Goal: Task Accomplishment & Management: Use online tool/utility

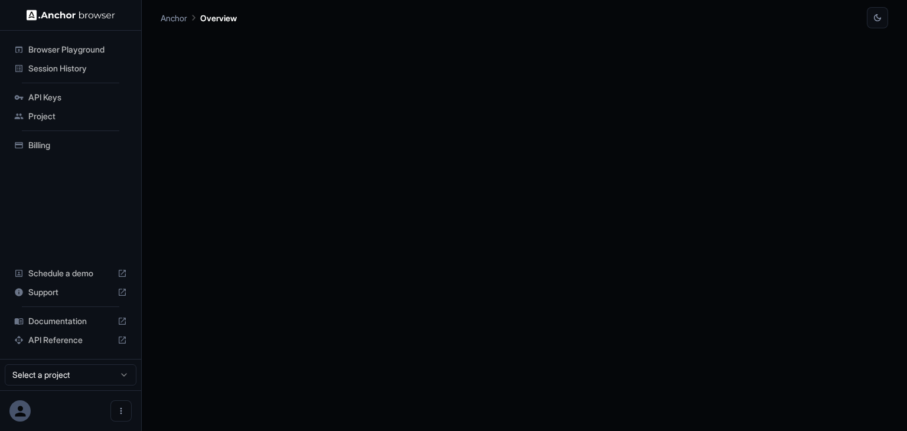
click at [61, 69] on span "Session History" at bounding box center [77, 69] width 99 height 12
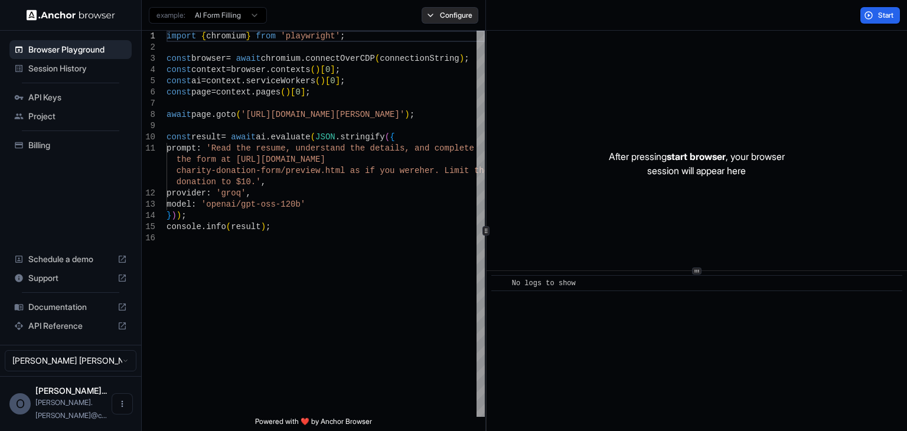
click at [454, 19] on button "Configure" at bounding box center [450, 15] width 57 height 17
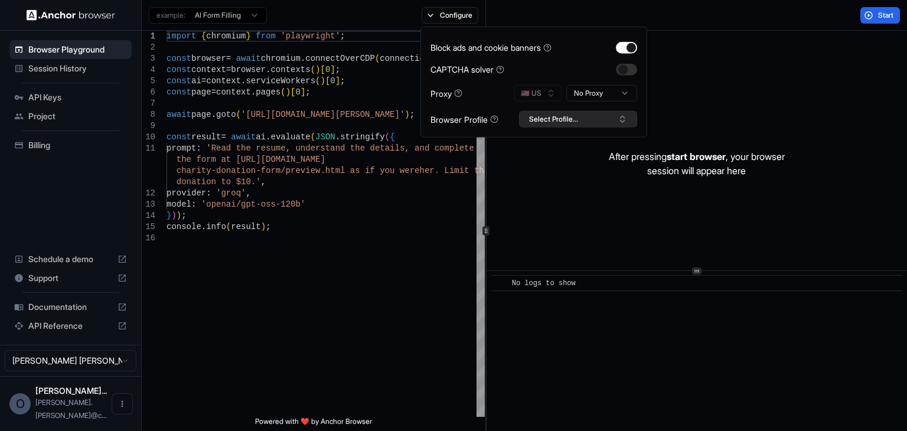
click at [604, 122] on button "Select Profile..." at bounding box center [578, 119] width 118 height 17
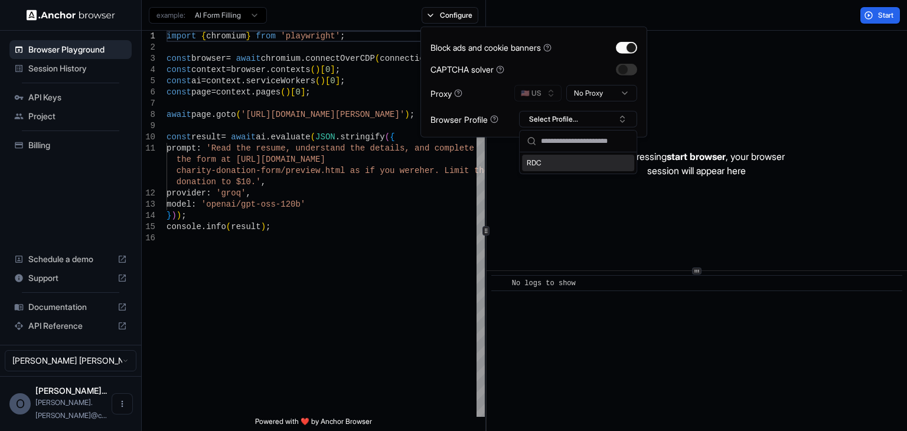
click at [534, 162] on div "RDC" at bounding box center [578, 163] width 112 height 17
type textarea "**********"
click at [357, 206] on div "import { chromium } from 'playwright' ; const browser = await chromium . connec…" at bounding box center [326, 325] width 318 height 588
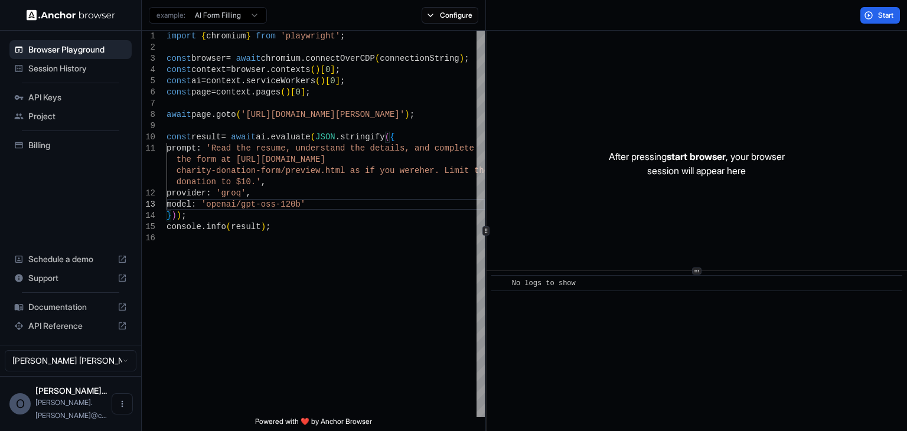
click at [59, 313] on span "Documentation" at bounding box center [70, 307] width 84 height 12
click at [57, 73] on span "Session History" at bounding box center [77, 69] width 99 height 12
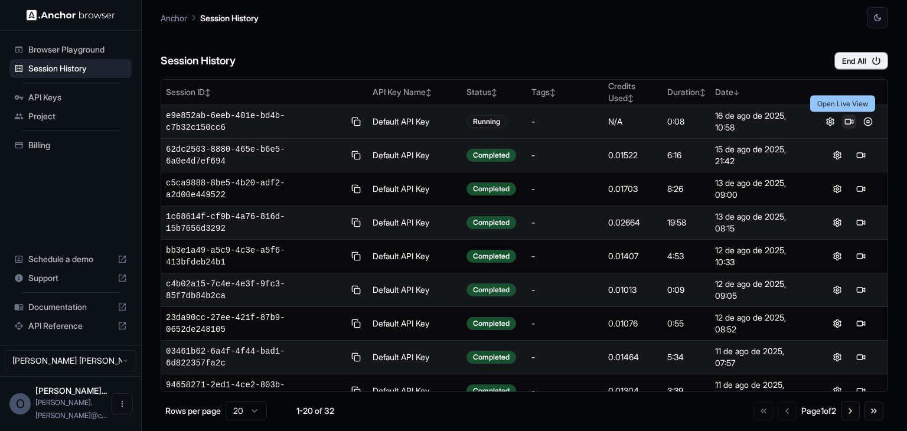
click at [842, 123] on button at bounding box center [849, 122] width 14 height 14
click at [861, 123] on button at bounding box center [868, 122] width 14 height 14
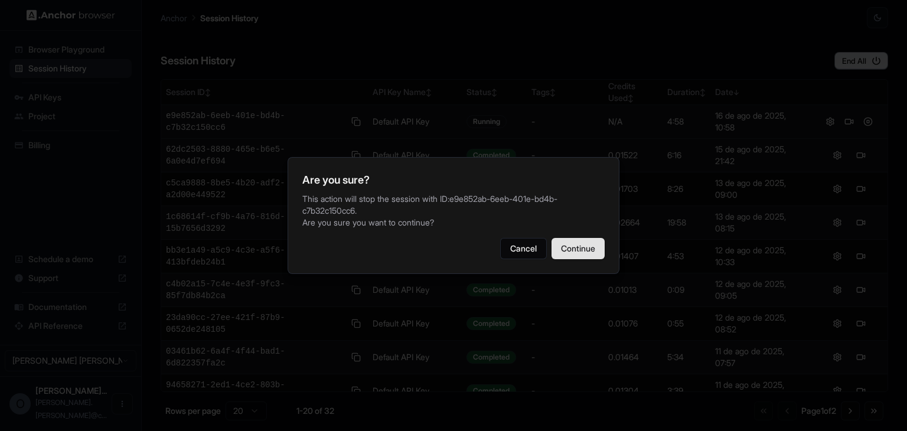
click at [583, 251] on button "Continue" at bounding box center [578, 248] width 53 height 21
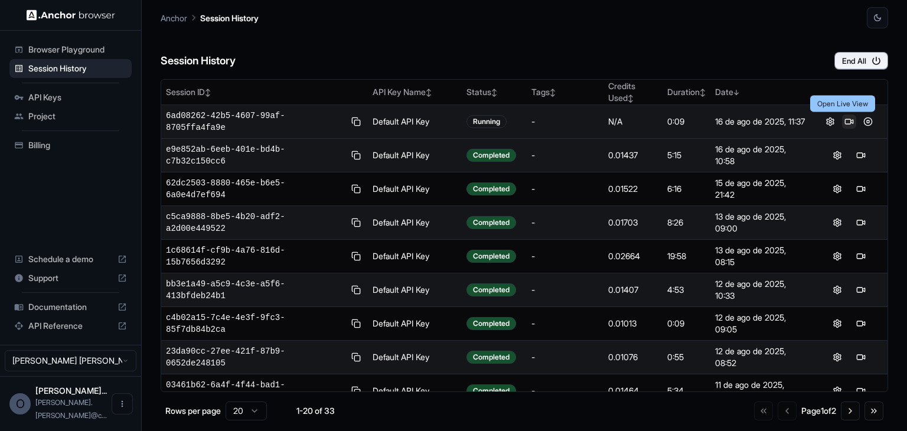
click at [842, 122] on button at bounding box center [849, 122] width 14 height 14
